Goal: Check status: Check status

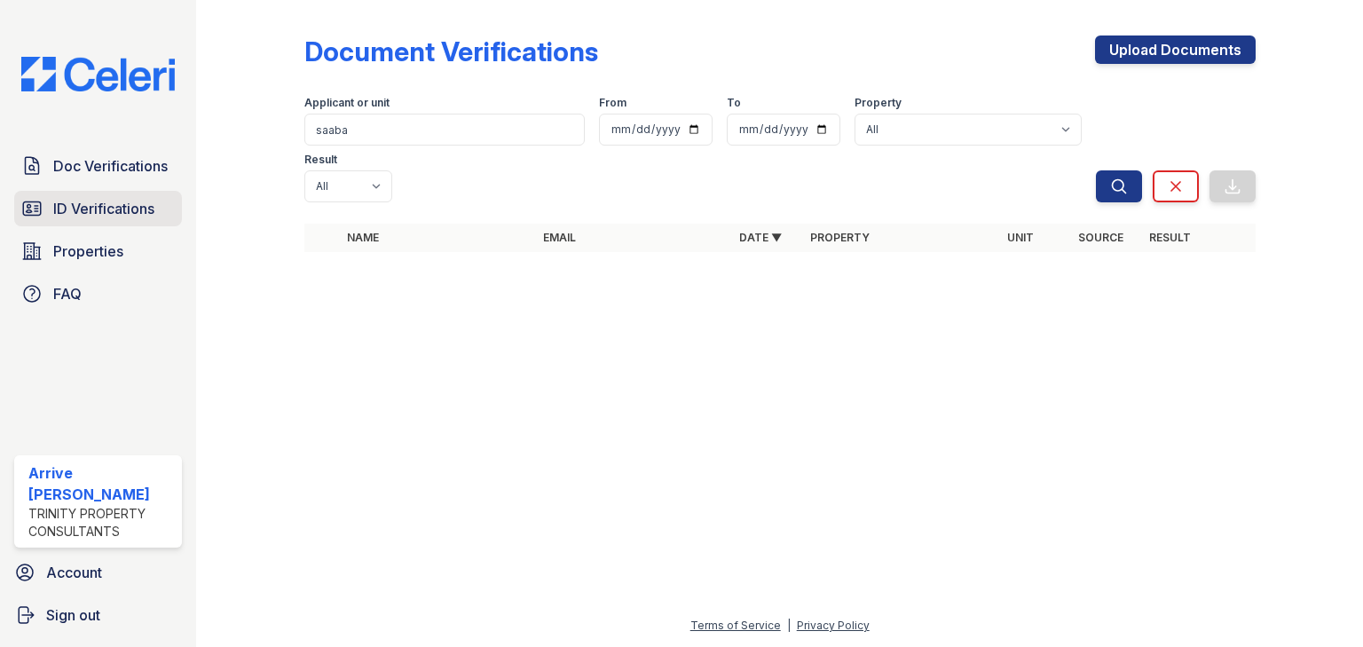
click at [134, 196] on link "ID Verifications" at bounding box center [98, 208] width 168 height 35
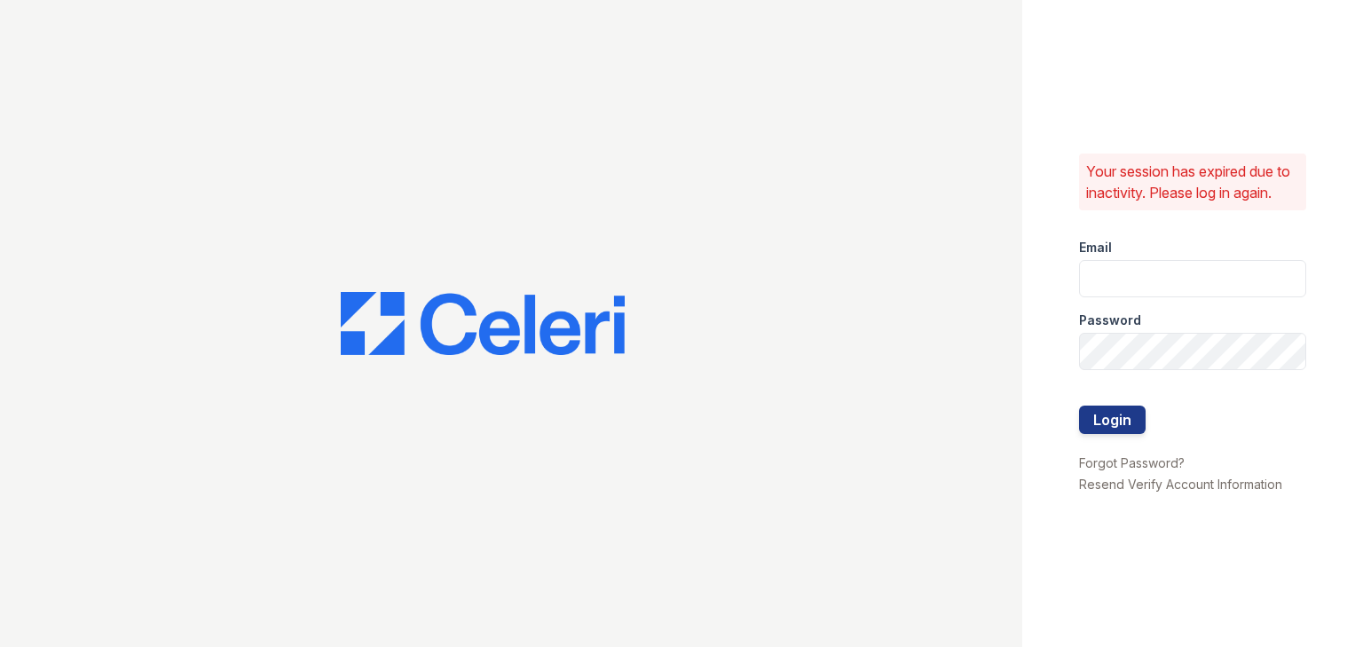
type input "[EMAIL_ADDRESS][DOMAIN_NAME]"
click at [1103, 397] on div at bounding box center [1192, 386] width 227 height 35
click at [1100, 404] on div at bounding box center [1192, 386] width 227 height 35
click at [1102, 411] on button "Login" at bounding box center [1112, 418] width 67 height 28
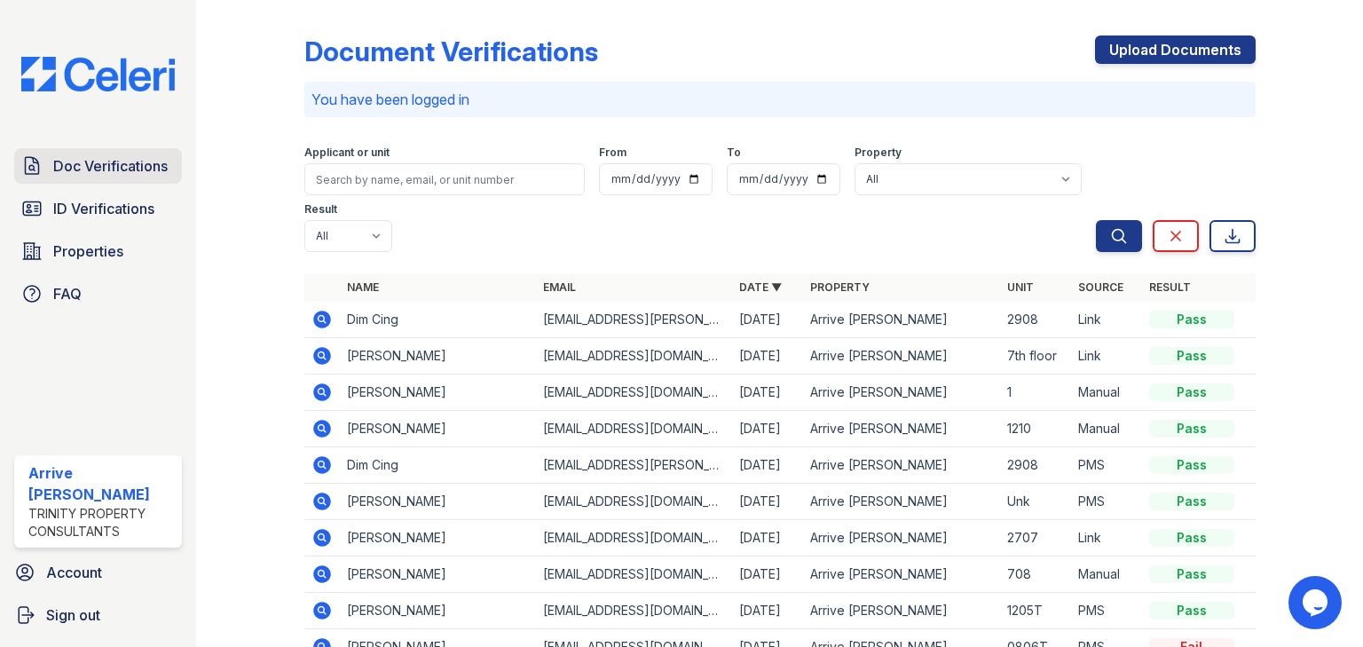
click at [134, 168] on span "Doc Verifications" at bounding box center [110, 165] width 114 height 21
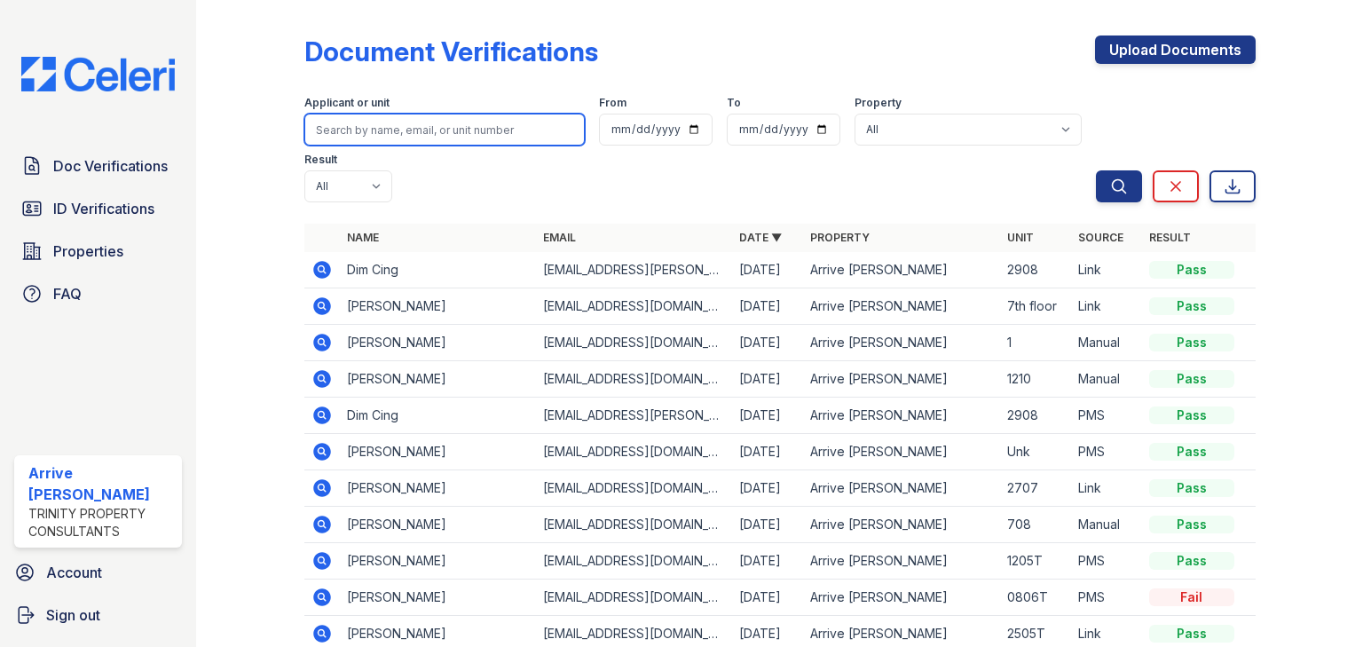
click at [356, 135] on input "search" at bounding box center [444, 130] width 280 height 32
type input "SABAA"
click at [1096, 170] on button "Search" at bounding box center [1119, 186] width 46 height 32
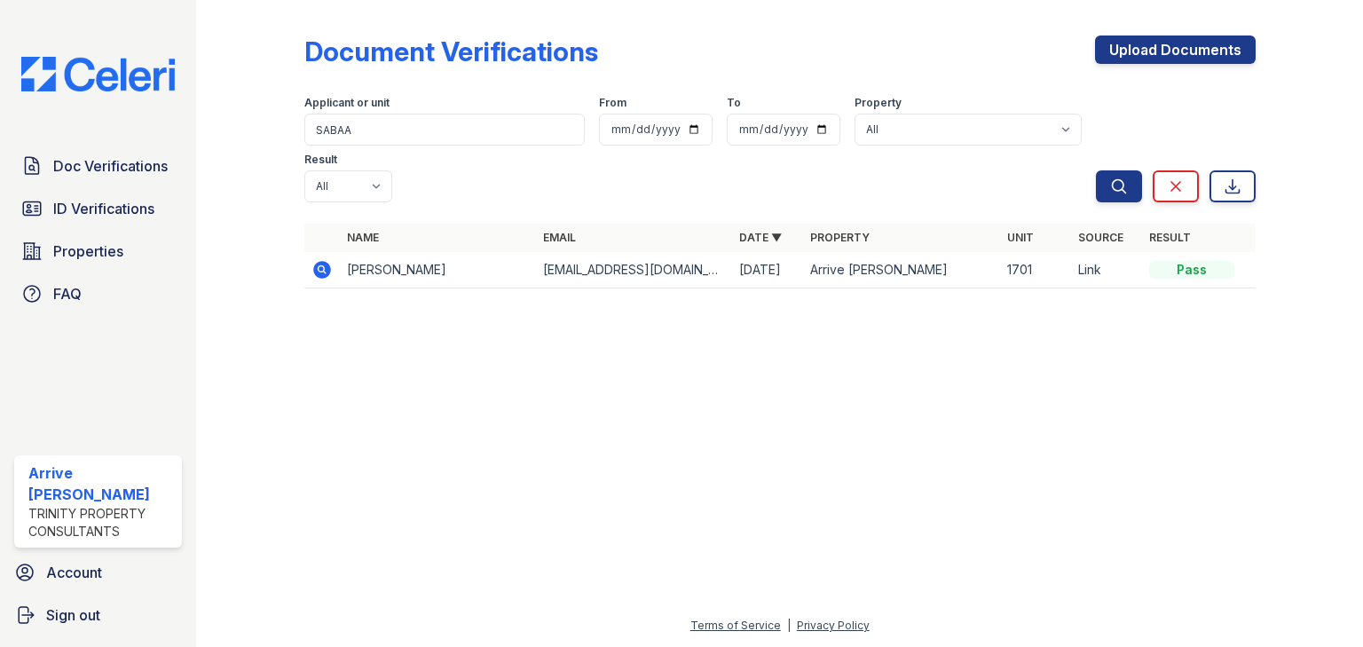
click at [321, 266] on icon at bounding box center [320, 268] width 4 height 4
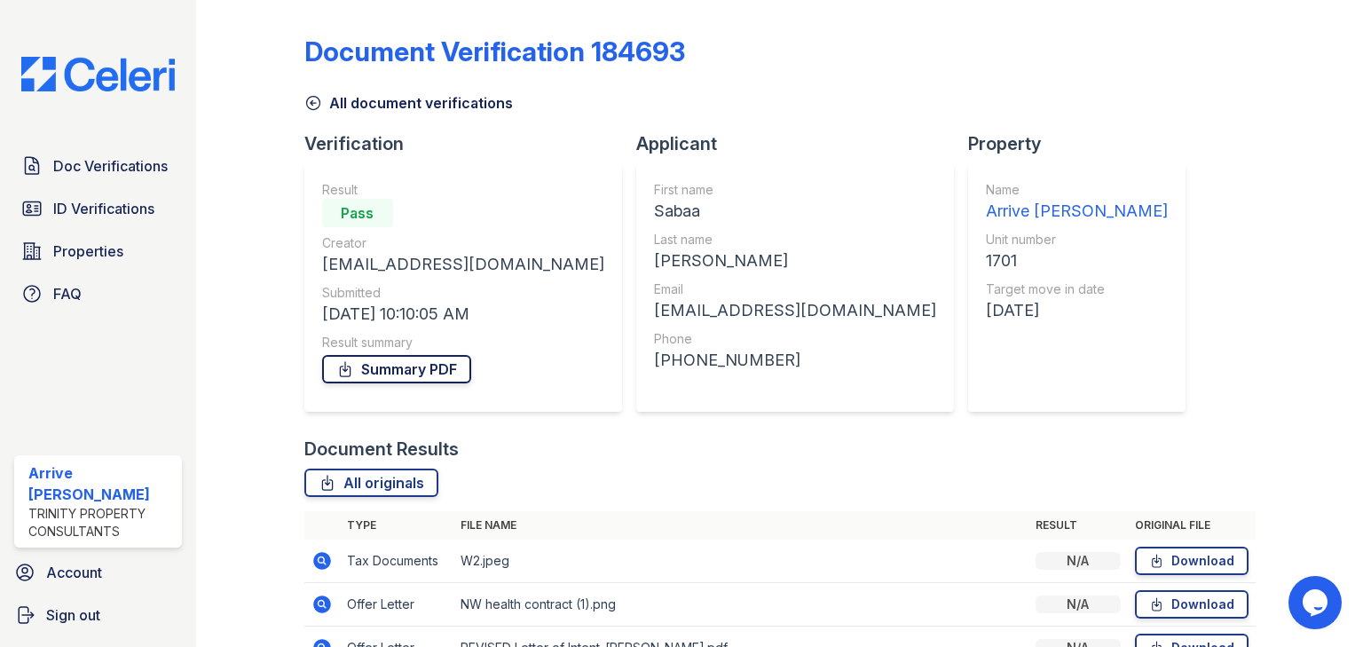
click at [397, 371] on link "Summary PDF" at bounding box center [396, 369] width 149 height 28
click at [103, 170] on span "Doc Verifications" at bounding box center [110, 165] width 114 height 21
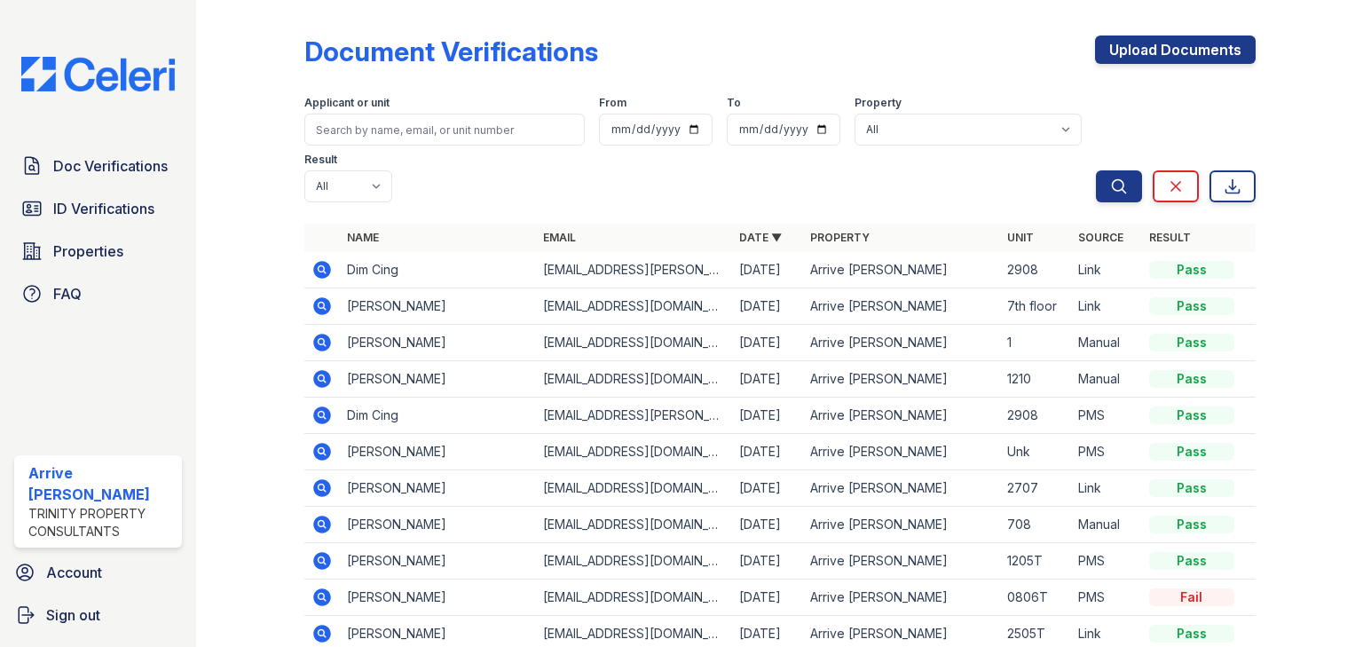
click at [320, 334] on icon at bounding box center [322, 343] width 18 height 18
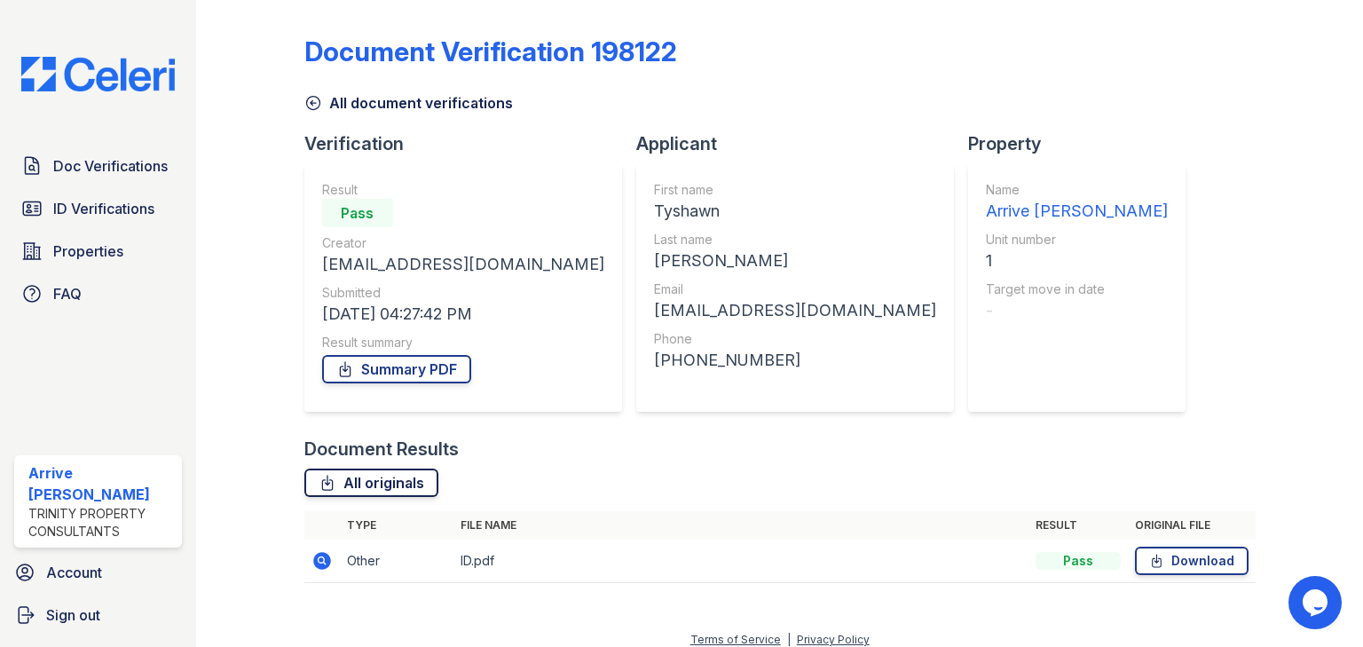
click at [353, 476] on link "All originals" at bounding box center [371, 482] width 134 height 28
click at [441, 369] on link "Summary PDF" at bounding box center [396, 369] width 149 height 28
drag, startPoint x: 264, startPoint y: 361, endPoint x: 229, endPoint y: 325, distance: 50.8
click at [264, 361] on div at bounding box center [263, 303] width 79 height 593
click at [149, 170] on span "Doc Verifications" at bounding box center [110, 165] width 114 height 21
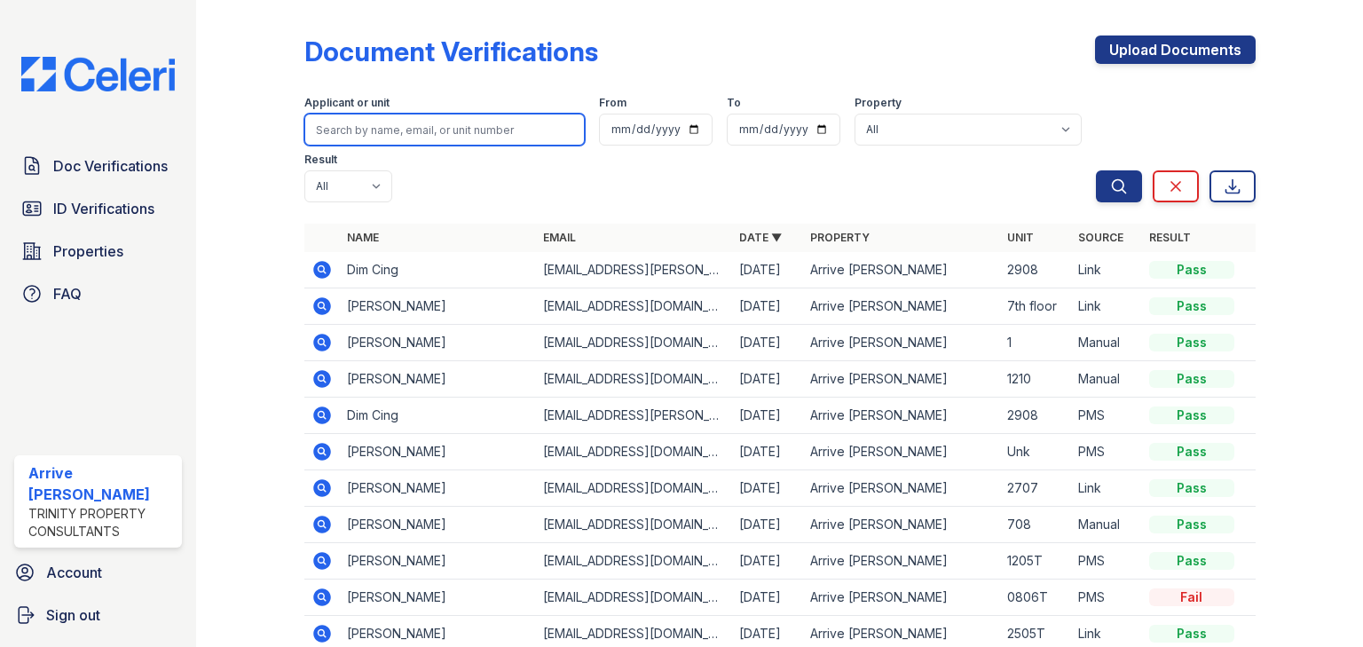
click at [406, 127] on input "search" at bounding box center [444, 130] width 280 height 32
type input "tyshawn"
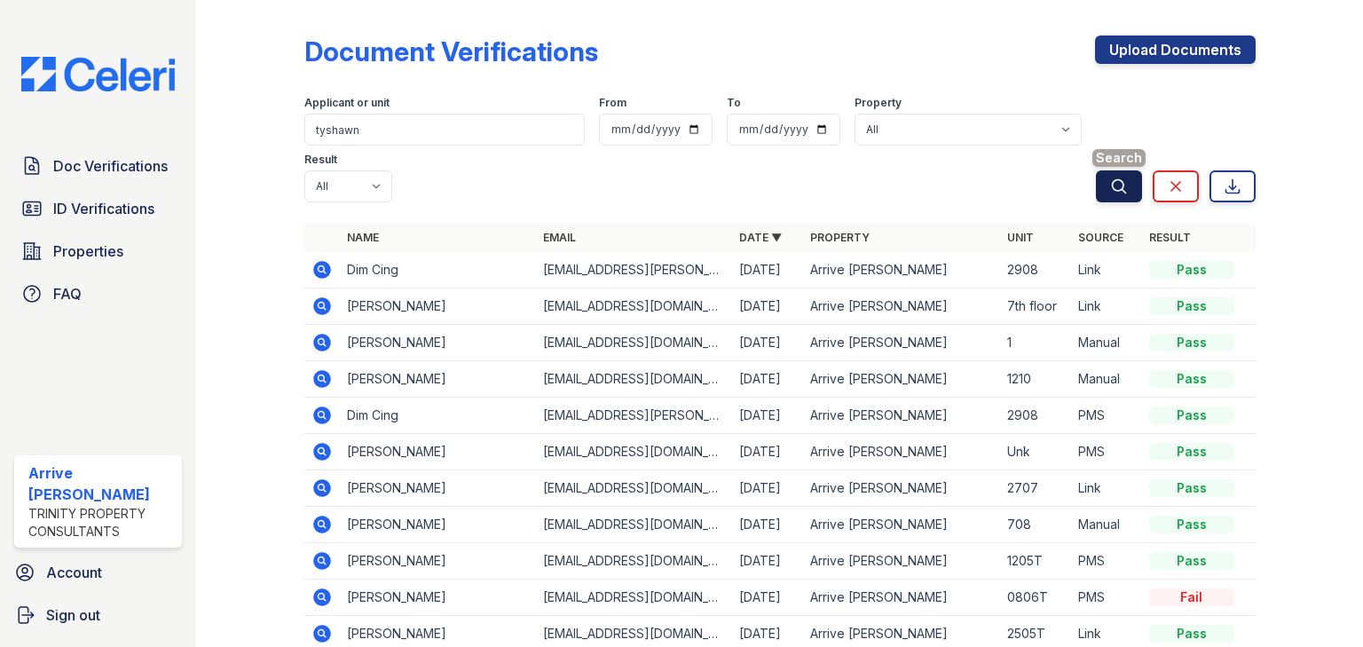
click at [1118, 170] on button "Search" at bounding box center [1119, 186] width 46 height 32
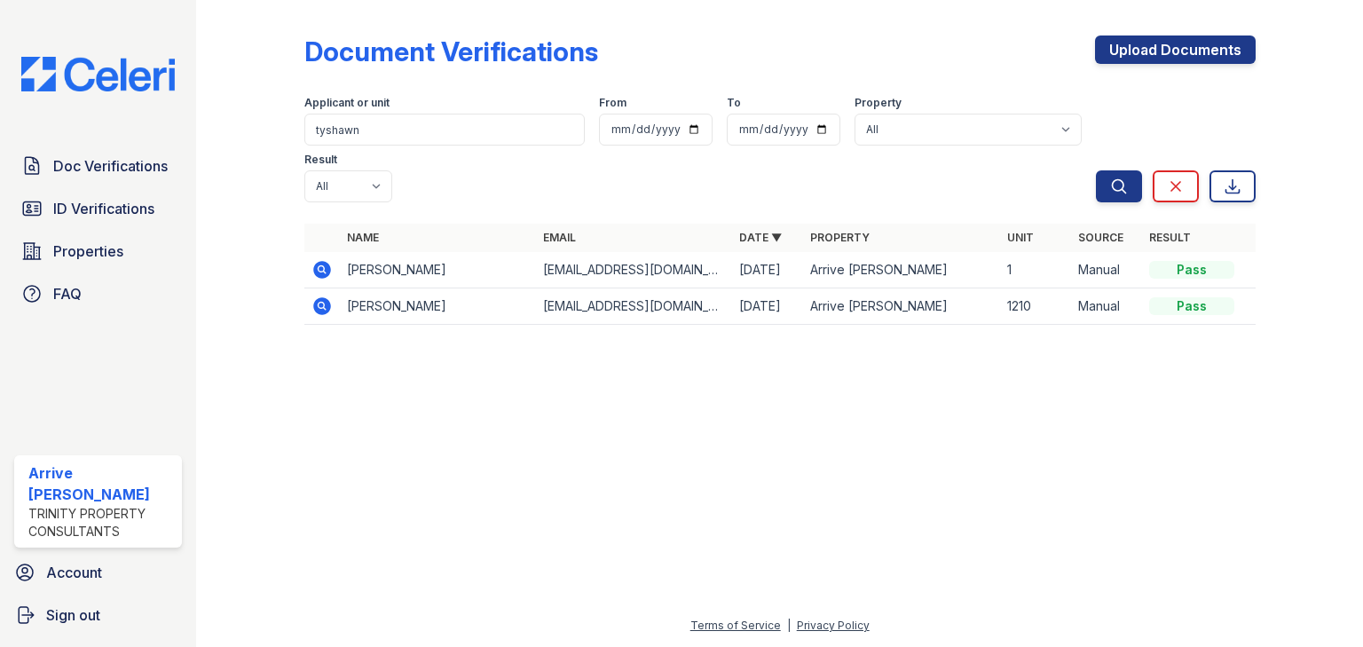
click at [323, 261] on icon at bounding box center [322, 270] width 18 height 18
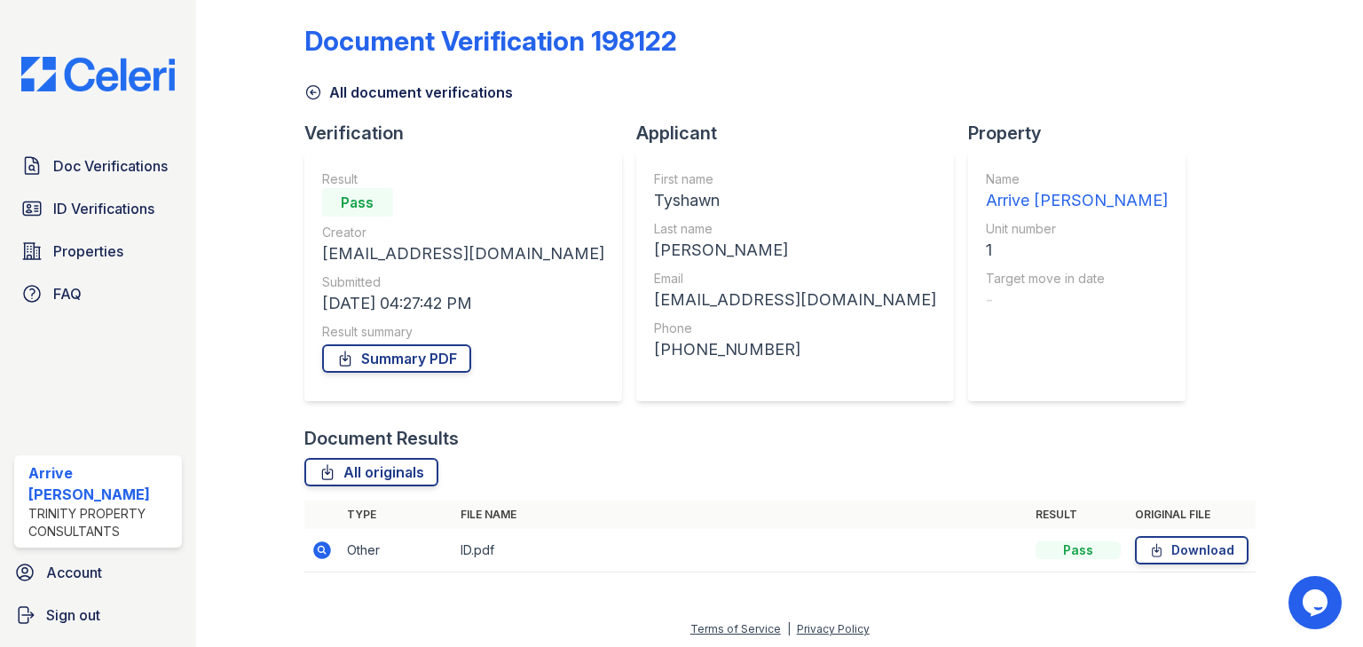
scroll to position [14, 0]
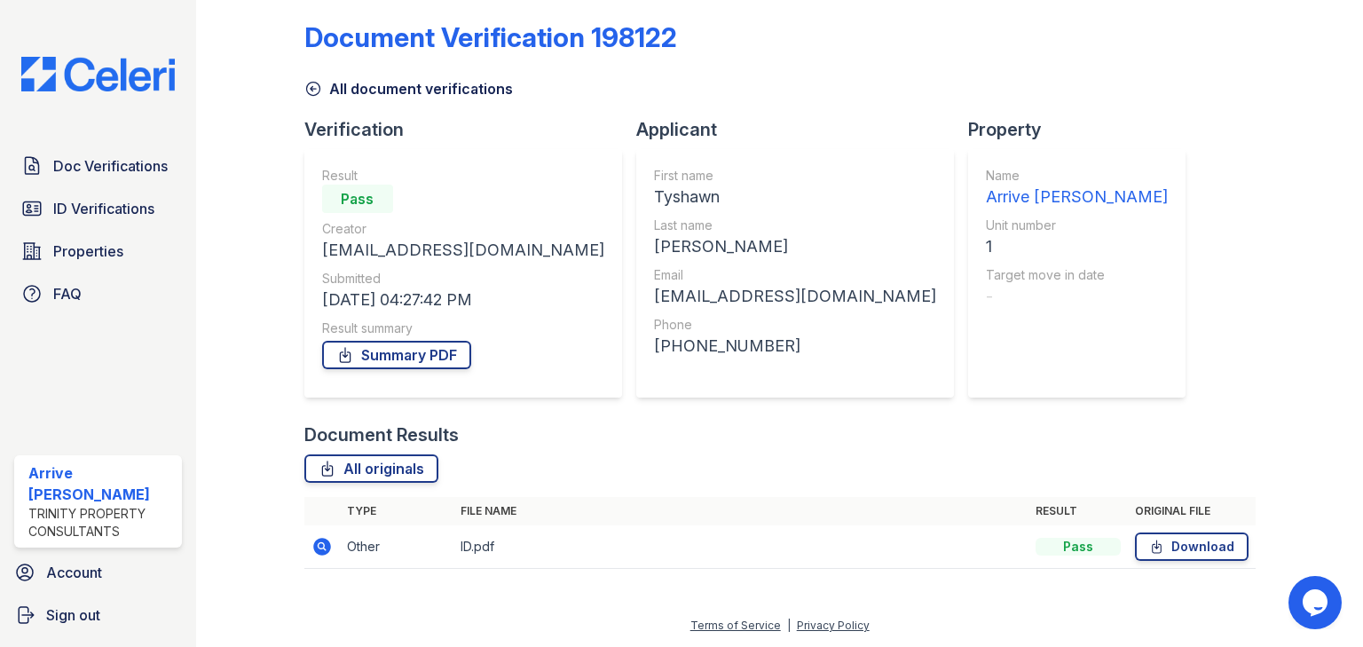
click at [313, 89] on icon at bounding box center [313, 89] width 18 height 18
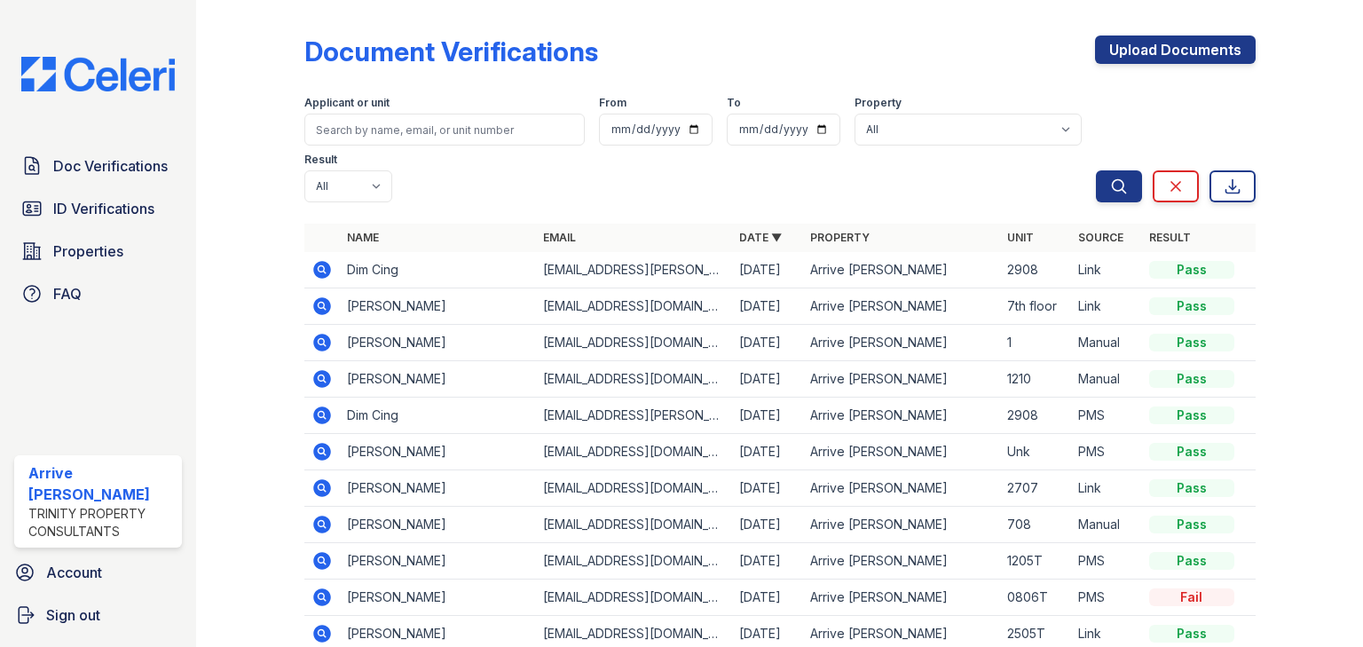
click at [318, 368] on icon at bounding box center [321, 378] width 21 height 21
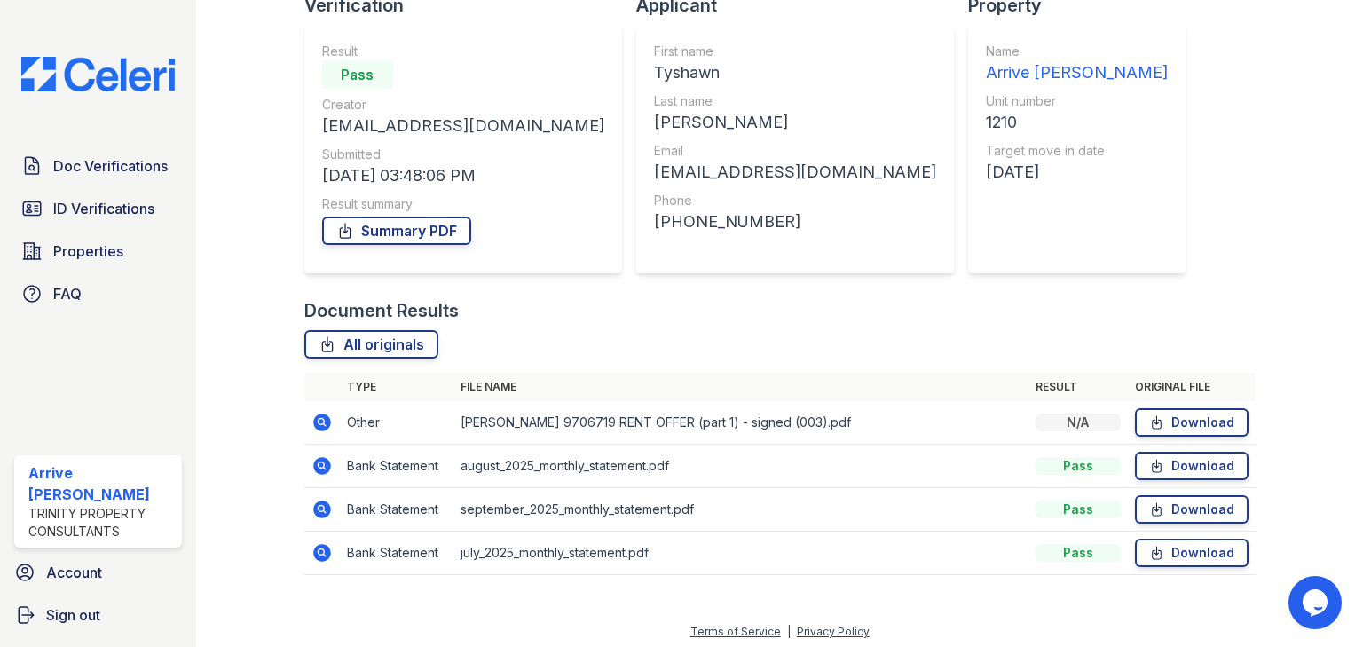
scroll to position [144, 0]
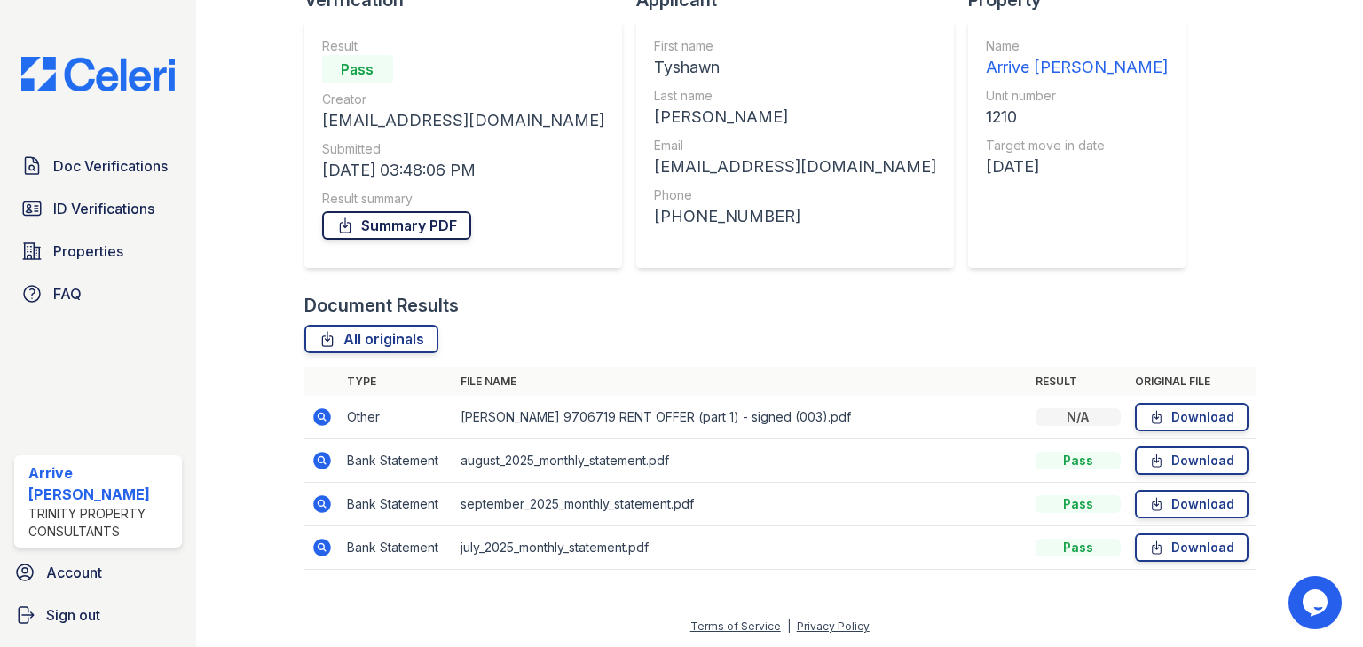
click at [386, 232] on link "Summary PDF" at bounding box center [396, 225] width 149 height 28
